Goal: Find specific page/section: Find specific page/section

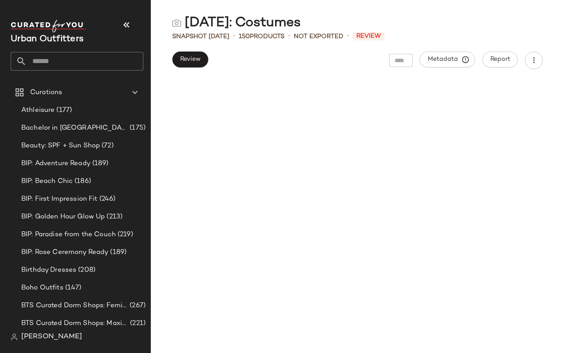
scroll to position [2872, 0]
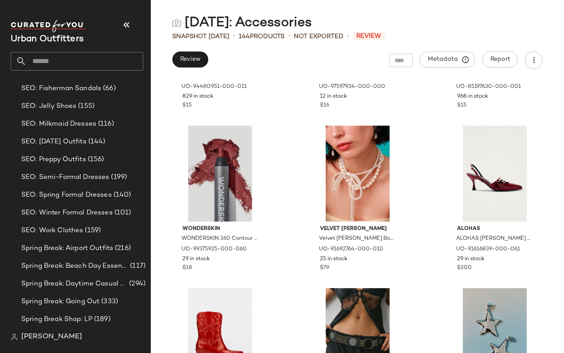
click at [423, 29] on div "Halloween: Accessories" at bounding box center [357, 23] width 413 height 18
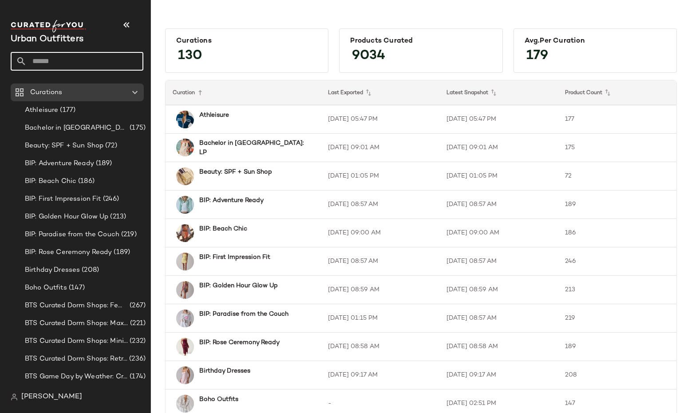
click at [98, 64] on input "text" at bounding box center [85, 61] width 117 height 19
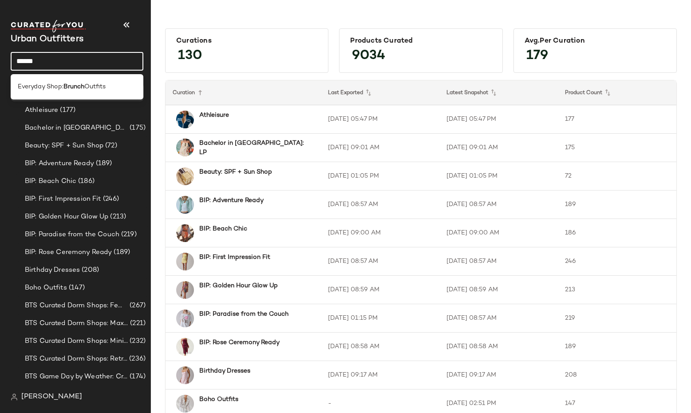
type input "******"
click at [99, 85] on span "Outfits" at bounding box center [94, 86] width 21 height 9
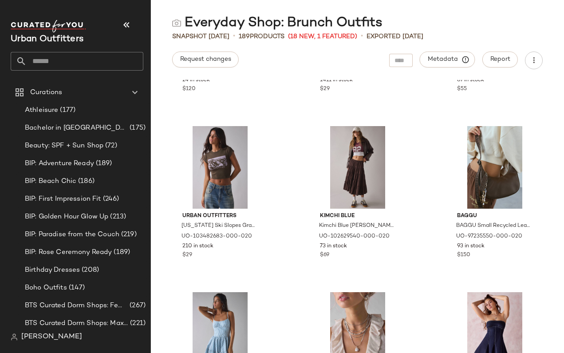
scroll to position [2107, 0]
